Goal: Task Accomplishment & Management: Use online tool/utility

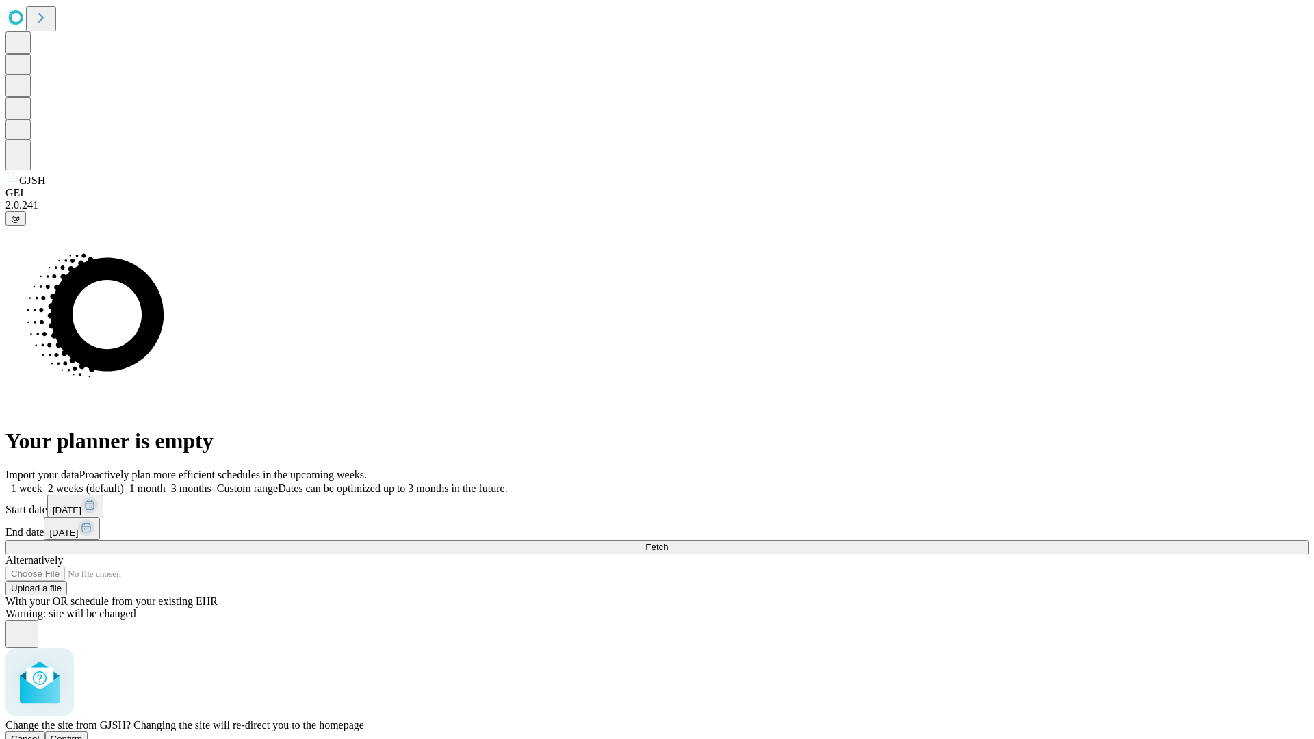
click at [83, 734] on span "Confirm" at bounding box center [67, 739] width 32 height 10
click at [42, 482] on label "1 week" at bounding box center [23, 488] width 37 height 12
click at [668, 542] on span "Fetch" at bounding box center [656, 547] width 23 height 10
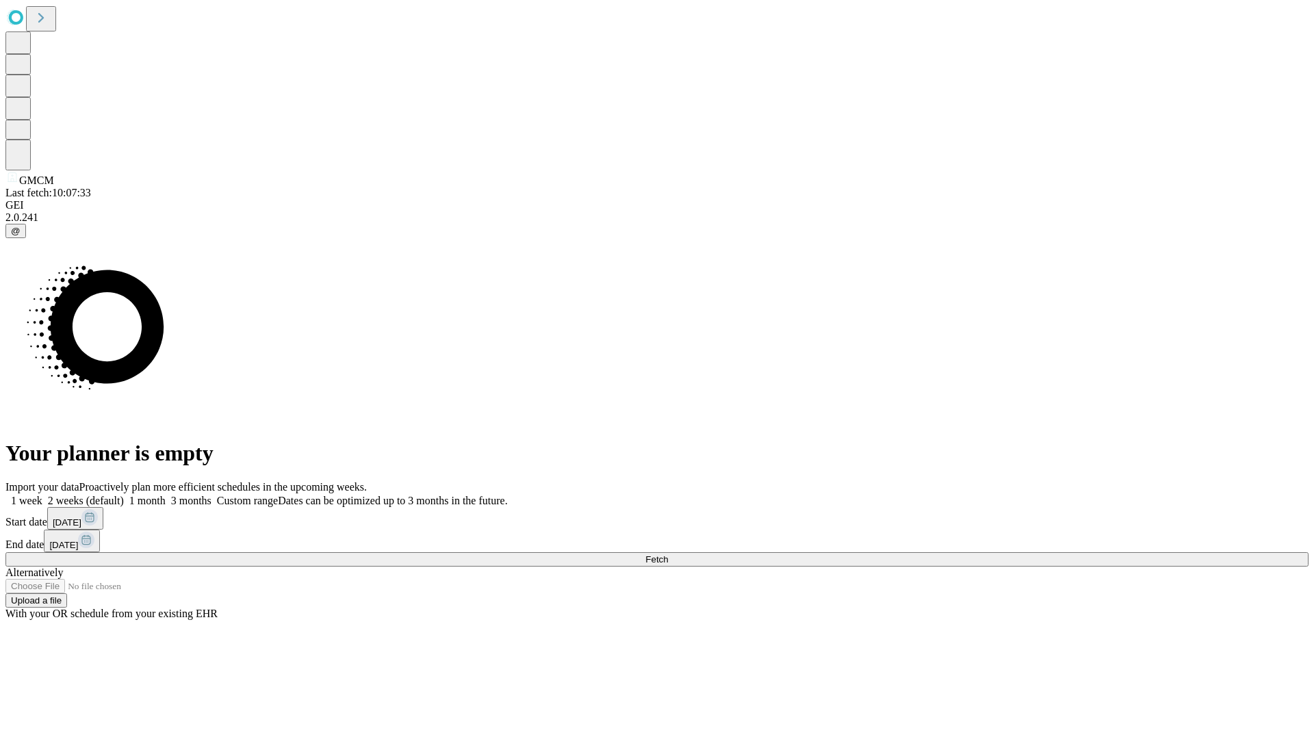
click at [42, 495] on label "1 week" at bounding box center [23, 501] width 37 height 12
click at [668, 554] on span "Fetch" at bounding box center [656, 559] width 23 height 10
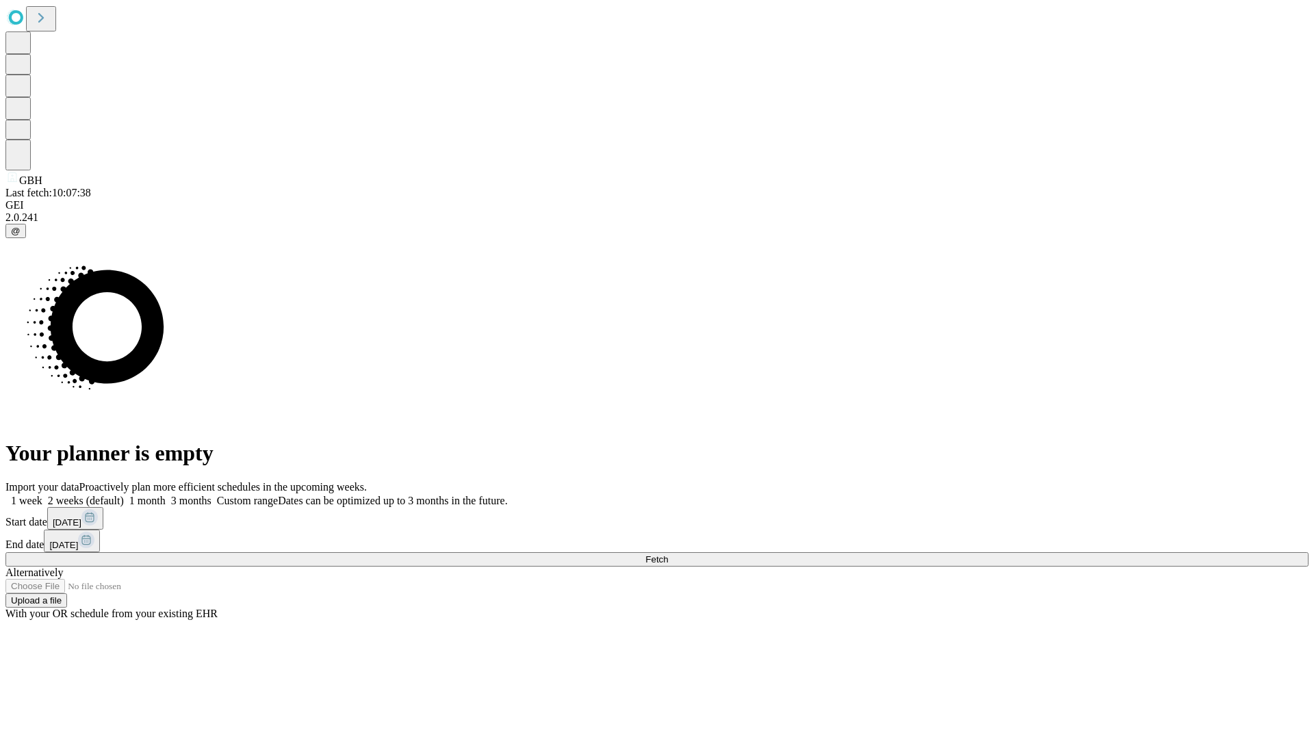
click at [42, 495] on label "1 week" at bounding box center [23, 501] width 37 height 12
click at [668, 554] on span "Fetch" at bounding box center [656, 559] width 23 height 10
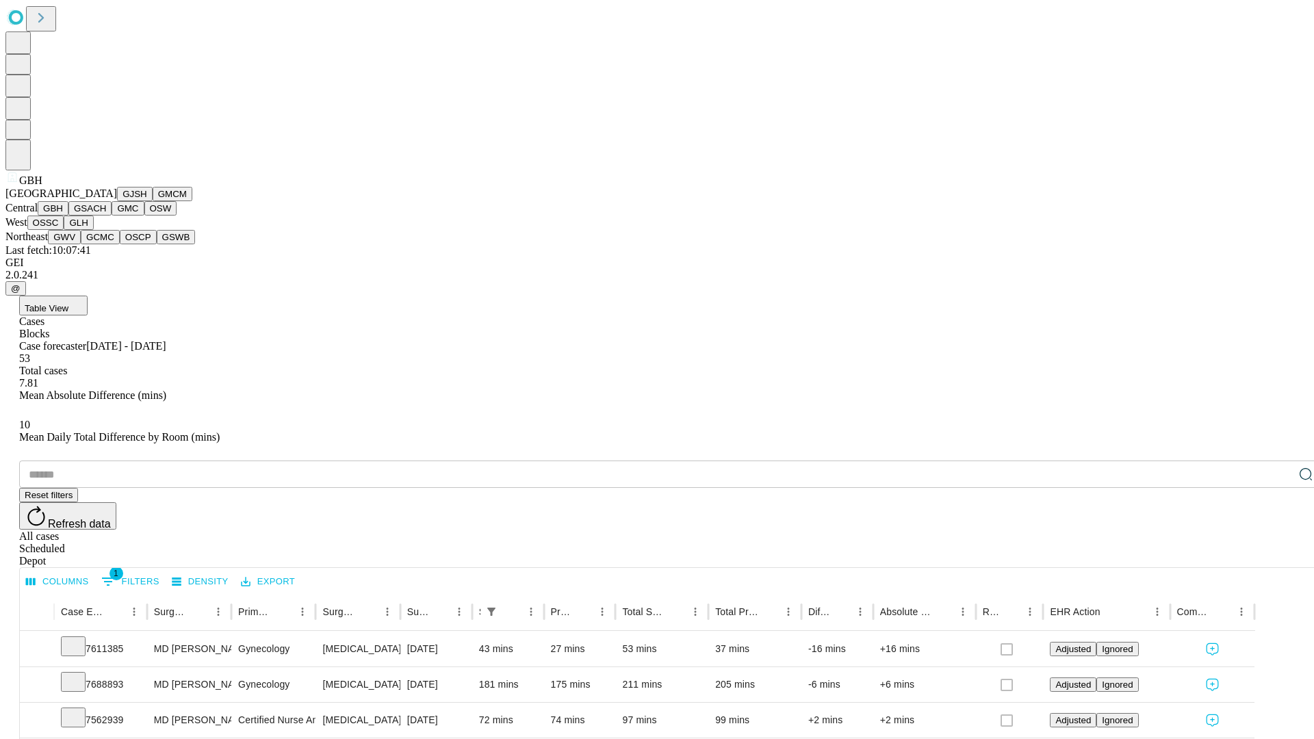
click at [106, 216] on button "GSACH" at bounding box center [89, 208] width 43 height 14
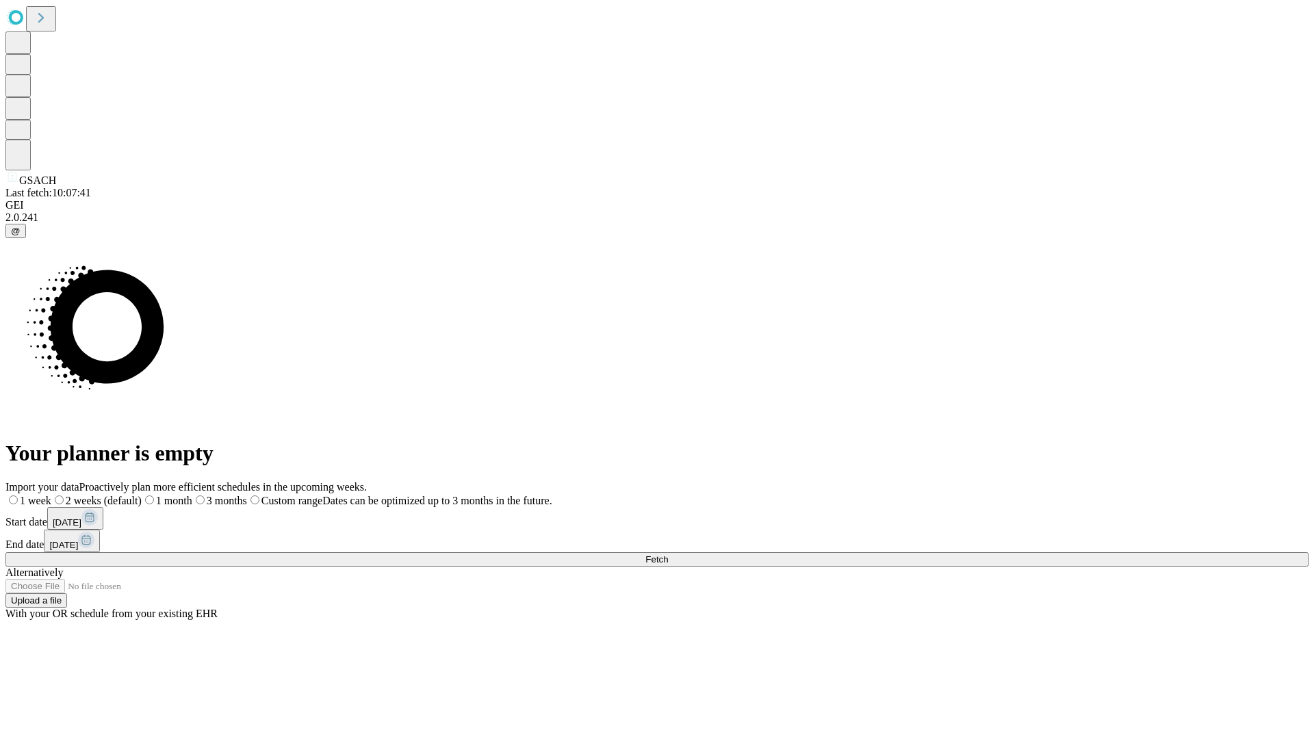
click at [51, 495] on label "1 week" at bounding box center [28, 501] width 46 height 12
click at [668, 554] on span "Fetch" at bounding box center [656, 559] width 23 height 10
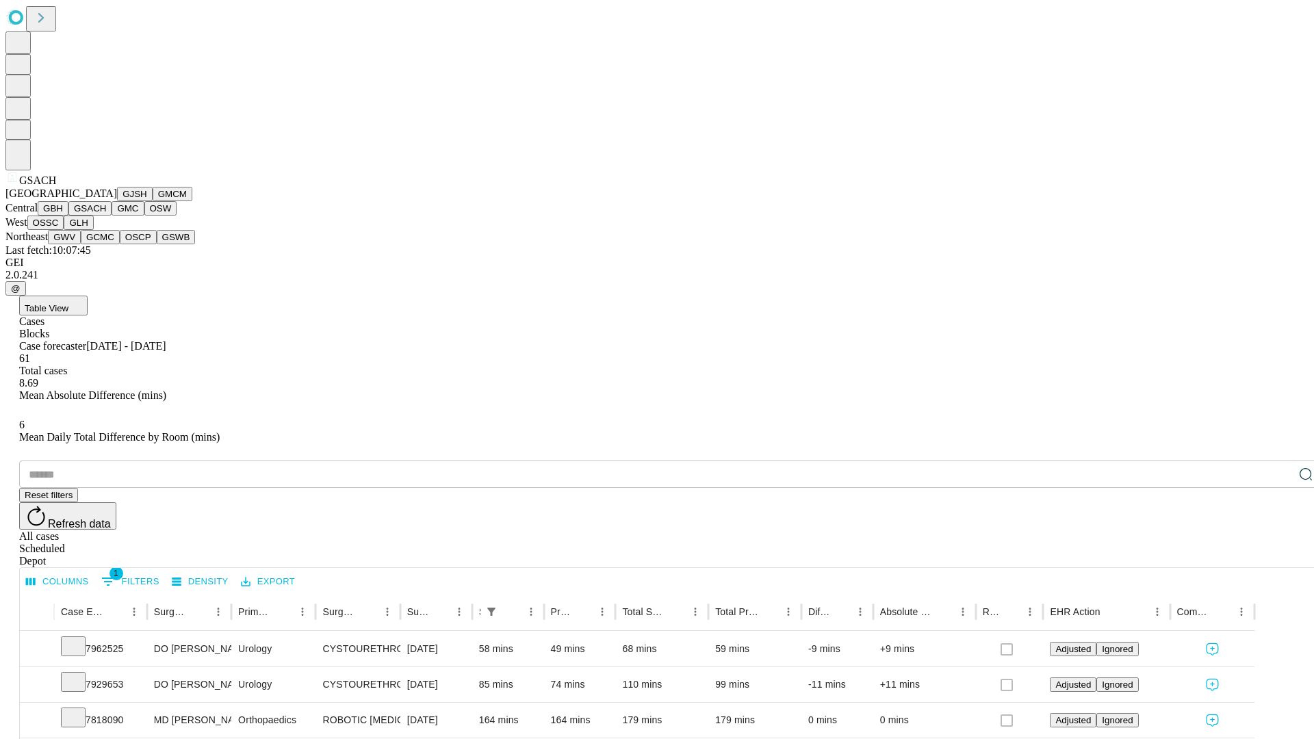
click at [112, 216] on button "GMC" at bounding box center [128, 208] width 32 height 14
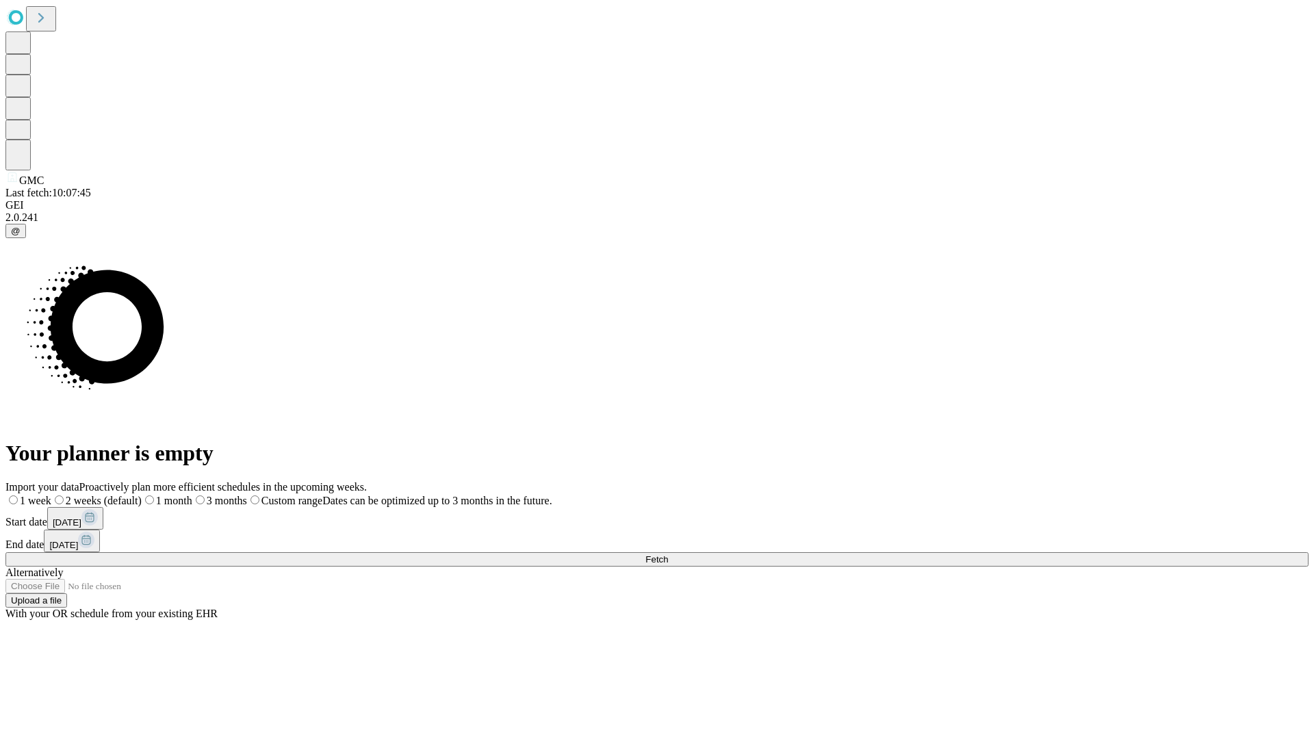
click at [51, 495] on label "1 week" at bounding box center [28, 501] width 46 height 12
click at [668, 554] on span "Fetch" at bounding box center [656, 559] width 23 height 10
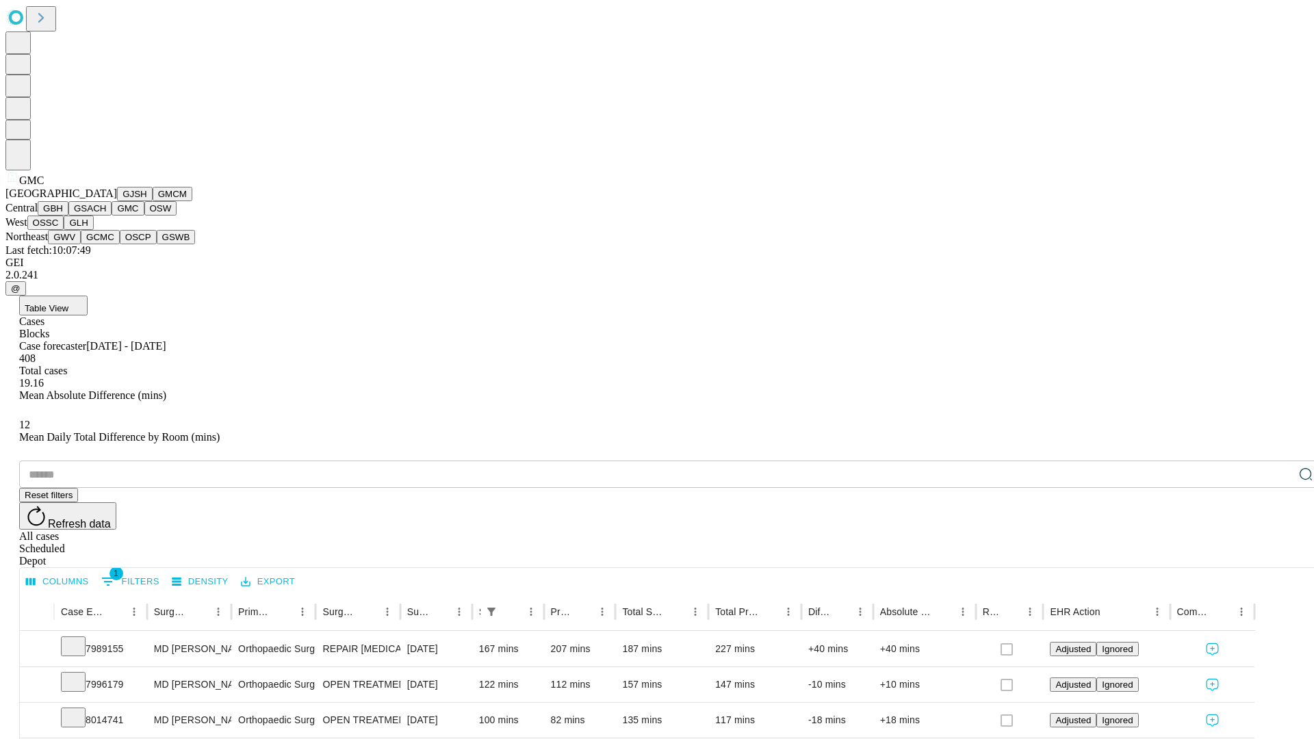
click at [144, 216] on button "OSW" at bounding box center [160, 208] width 33 height 14
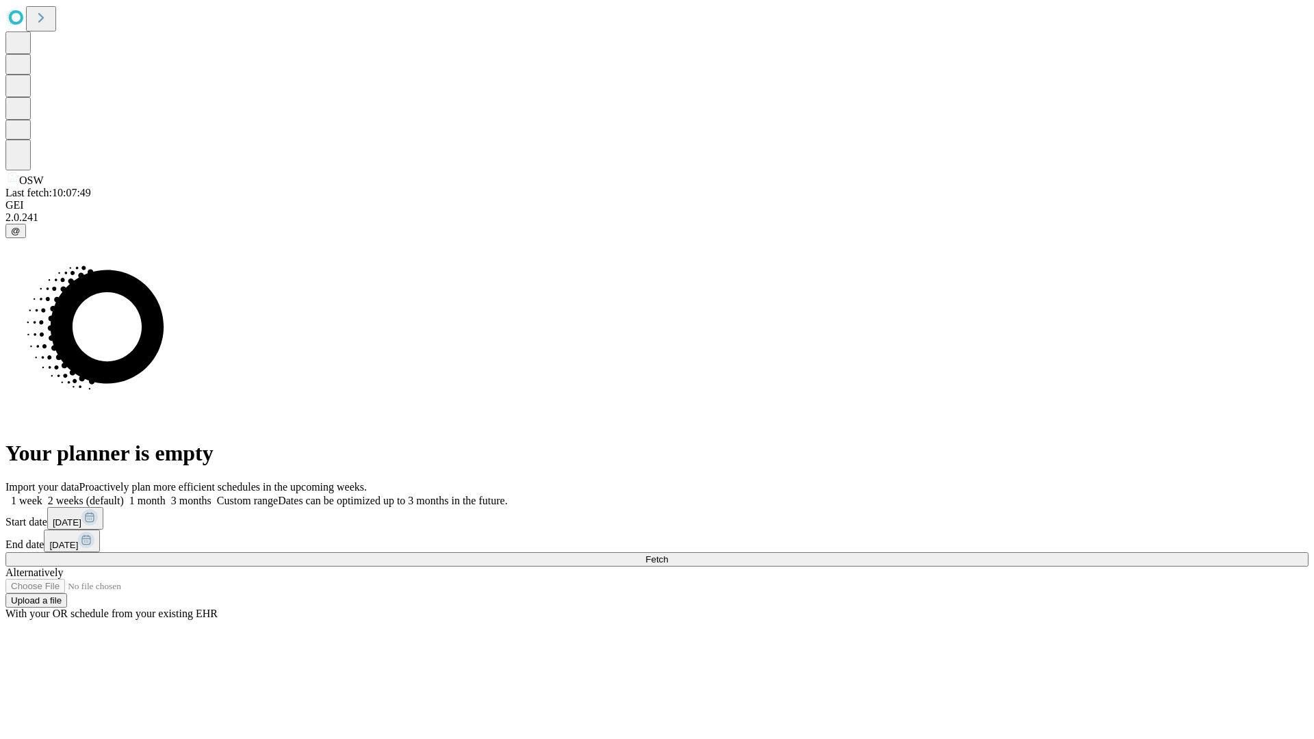
click at [42, 495] on label "1 week" at bounding box center [23, 501] width 37 height 12
click at [668, 554] on span "Fetch" at bounding box center [656, 559] width 23 height 10
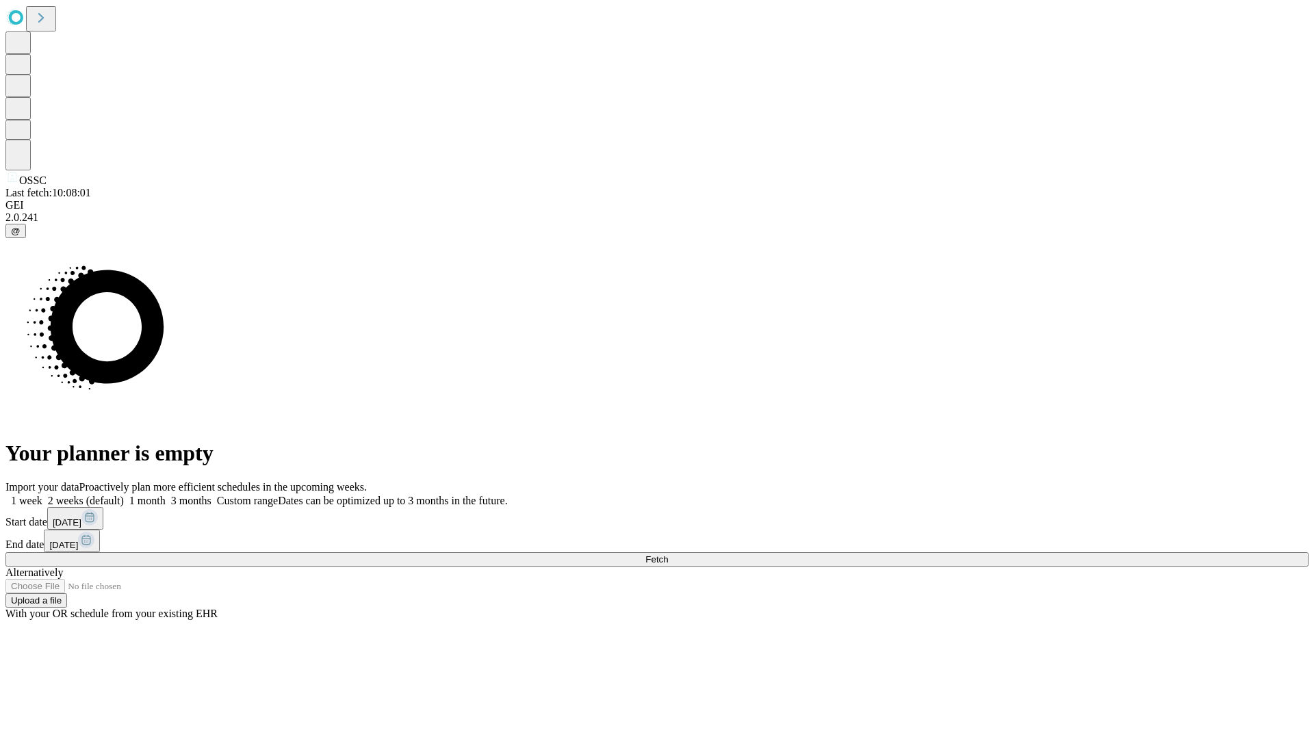
click at [42, 495] on label "1 week" at bounding box center [23, 501] width 37 height 12
click at [668, 554] on span "Fetch" at bounding box center [656, 559] width 23 height 10
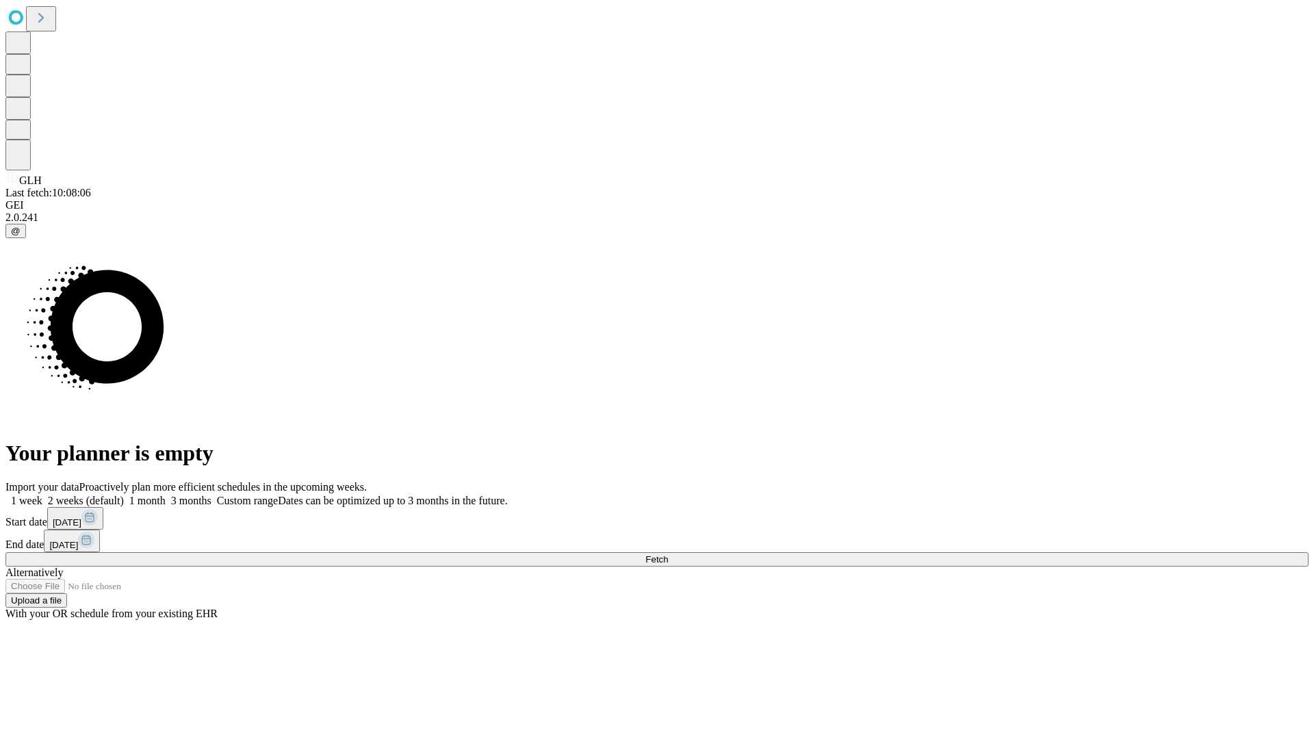
click at [668, 554] on span "Fetch" at bounding box center [656, 559] width 23 height 10
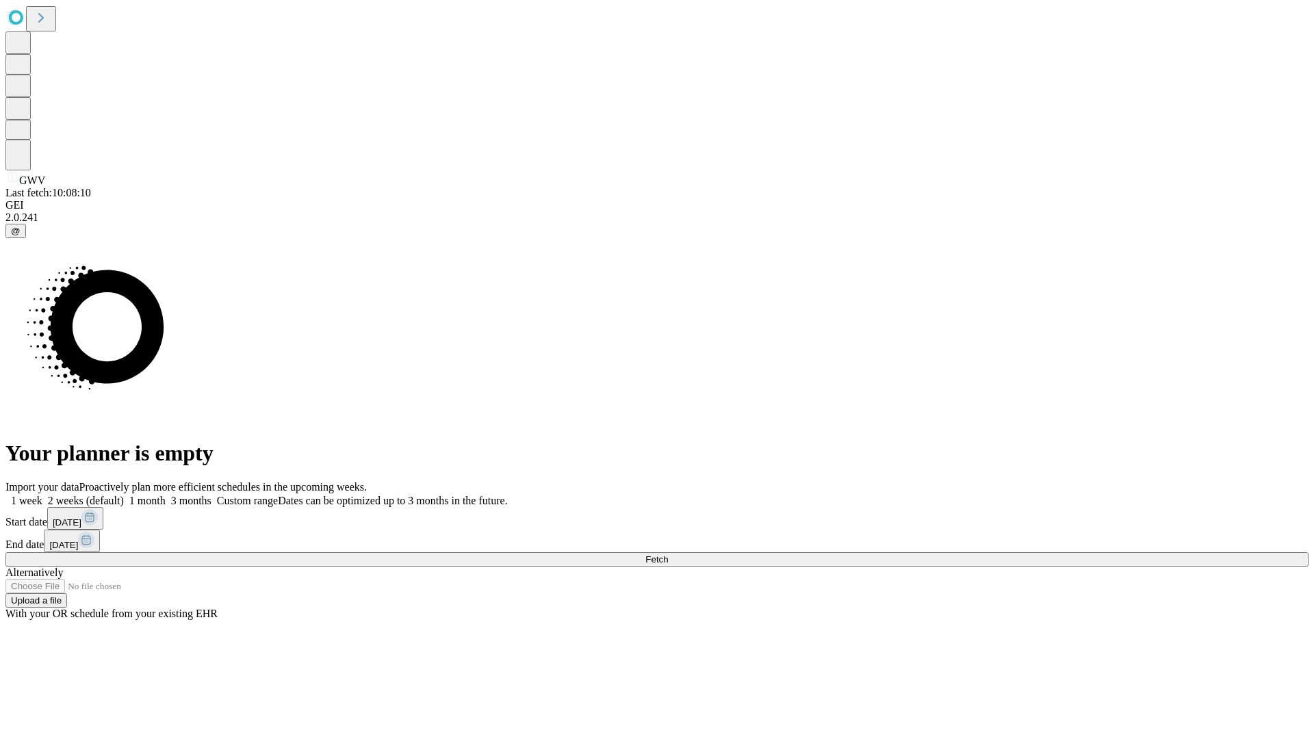
click at [42, 495] on label "1 week" at bounding box center [23, 501] width 37 height 12
click at [668, 554] on span "Fetch" at bounding box center [656, 559] width 23 height 10
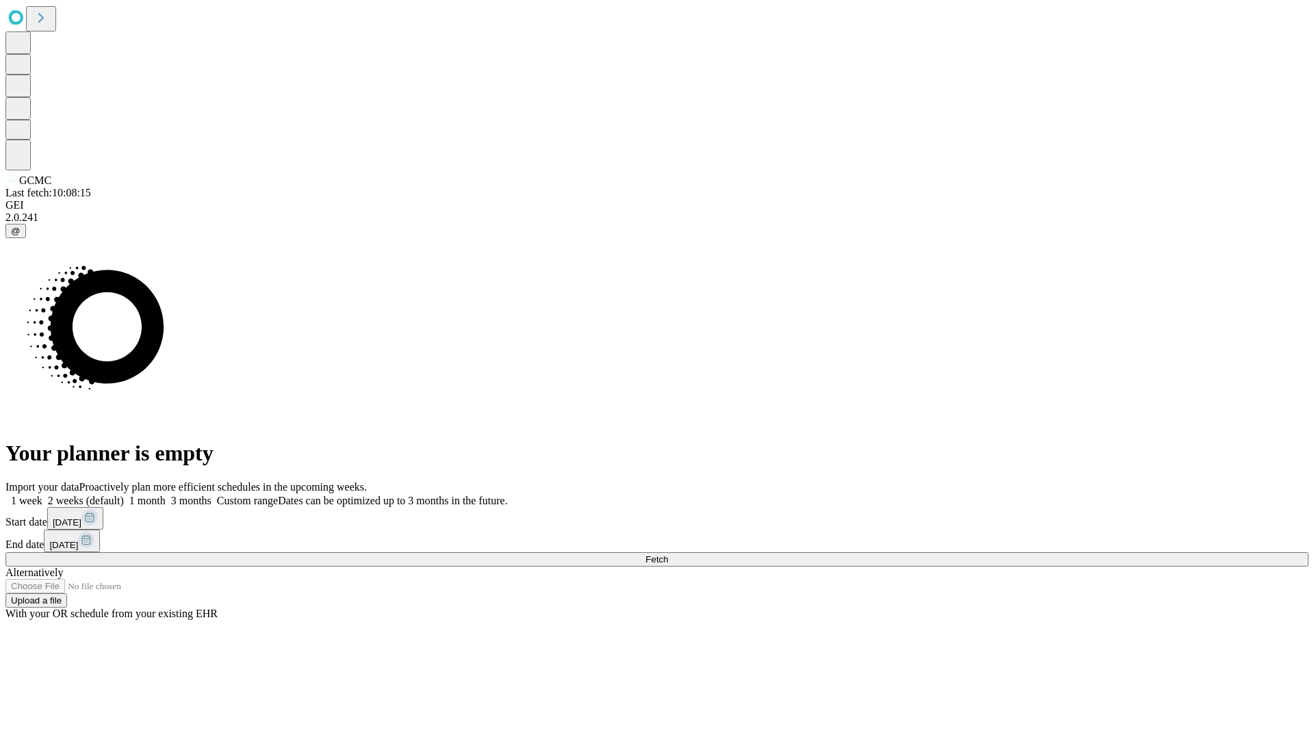
click at [42, 495] on label "1 week" at bounding box center [23, 501] width 37 height 12
click at [668, 554] on span "Fetch" at bounding box center [656, 559] width 23 height 10
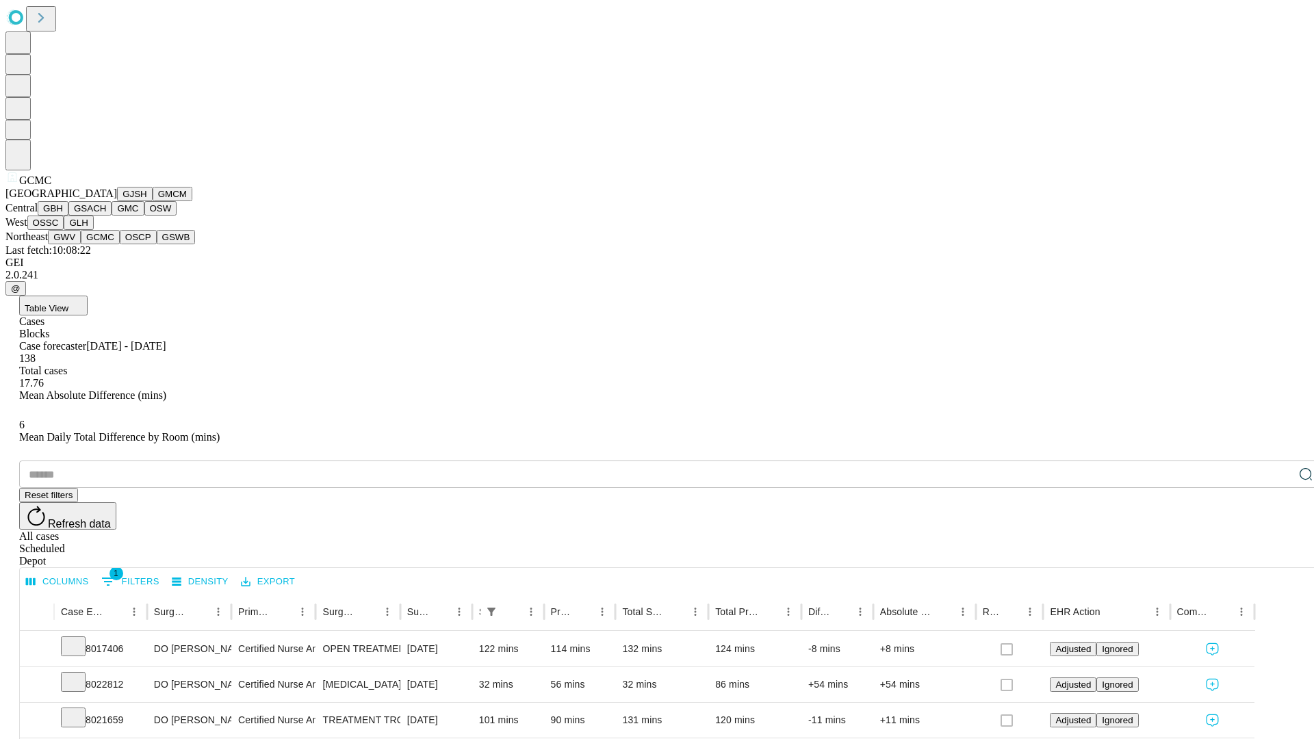
click at [120, 244] on button "OSCP" at bounding box center [138, 237] width 37 height 14
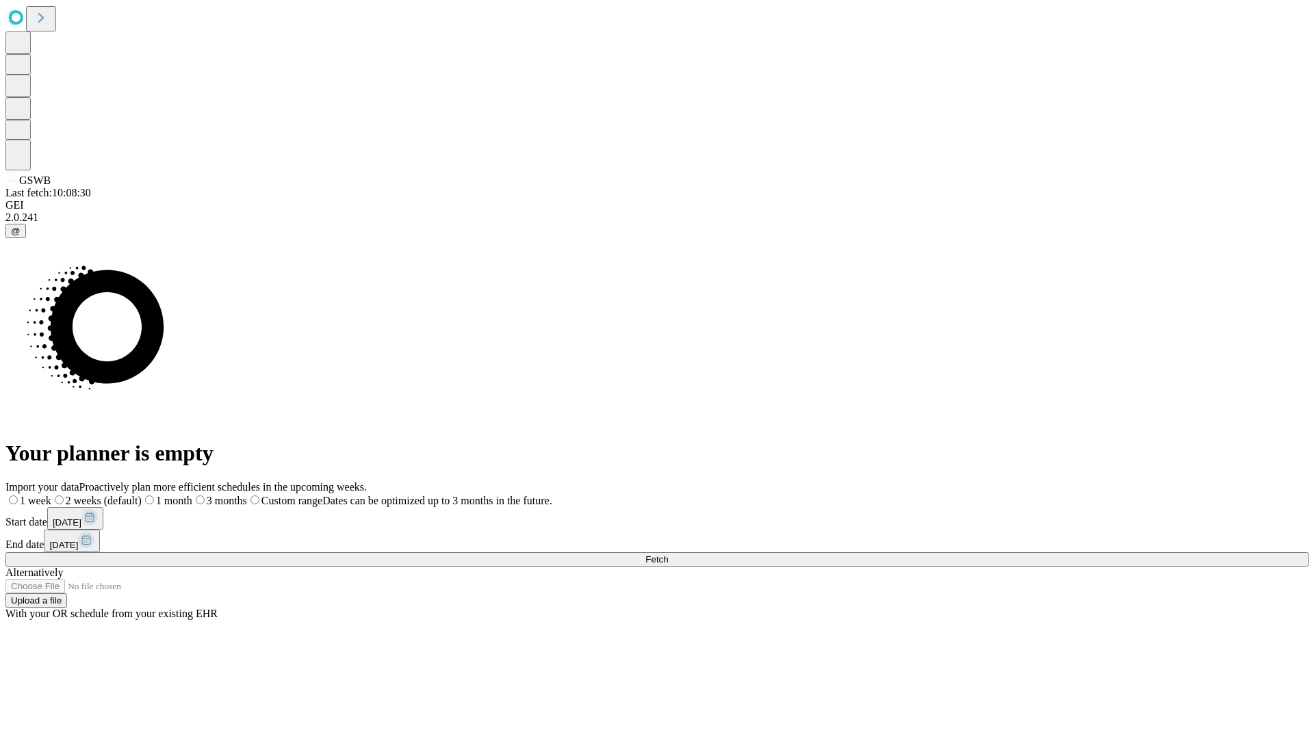
click at [51, 495] on label "1 week" at bounding box center [28, 501] width 46 height 12
click at [668, 554] on span "Fetch" at bounding box center [656, 559] width 23 height 10
